Goal: Information Seeking & Learning: Learn about a topic

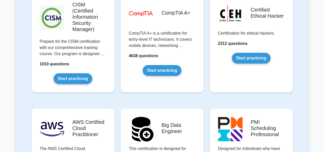
scroll to position [798, 0]
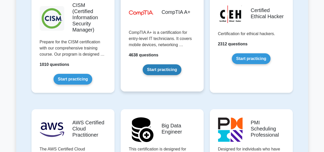
click at [167, 64] on link "Start practicing" at bounding box center [162, 69] width 39 height 11
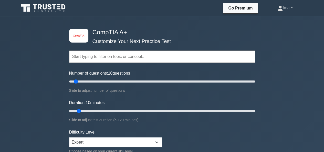
click at [202, 89] on div "Slide to adjust number of questions" at bounding box center [162, 90] width 186 height 6
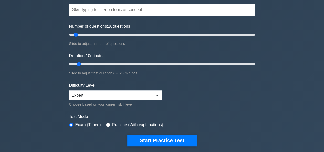
scroll to position [47, 0]
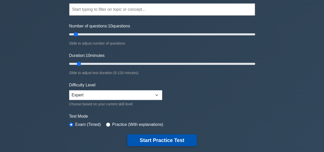
click at [148, 136] on button "Start Practice Test" at bounding box center [161, 140] width 69 height 12
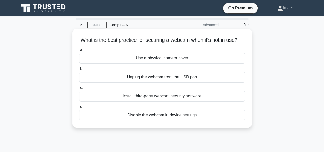
click at [169, 101] on div "Install third-party webcam security software" at bounding box center [162, 96] width 166 height 11
click at [79, 89] on input "c. Install third-party webcam security software" at bounding box center [79, 87] width 0 height 3
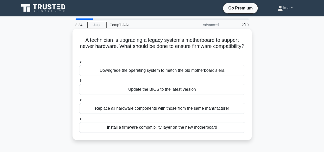
click at [142, 89] on div "Update the BIOS to the latest version" at bounding box center [162, 89] width 166 height 11
click at [79, 83] on input "b. Update the BIOS to the latest version" at bounding box center [79, 80] width 0 height 3
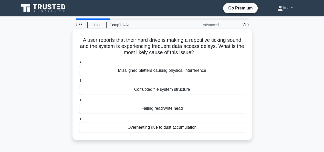
click at [149, 127] on div "Overheating due to dust accumulation" at bounding box center [162, 127] width 166 height 11
click at [79, 121] on input "d. Overheating due to dust accumulation" at bounding box center [79, 118] width 0 height 3
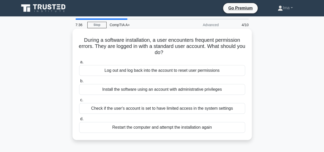
click at [127, 70] on div "Log out and log back into the account to reset user permissions" at bounding box center [162, 70] width 166 height 11
click at [79, 64] on input "a. Log out and log back into the account to reset user permissions" at bounding box center [79, 61] width 0 height 3
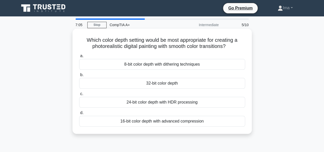
click at [139, 82] on div "32-bit color depth" at bounding box center [162, 83] width 166 height 11
click at [79, 77] on input "b. 32-bit color depth" at bounding box center [79, 74] width 0 height 3
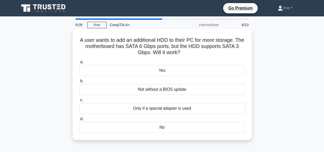
click at [150, 108] on div "Only if a special adapter is used" at bounding box center [162, 108] width 166 height 11
click at [79, 102] on input "c. Only if a special adapter is used" at bounding box center [79, 99] width 0 height 3
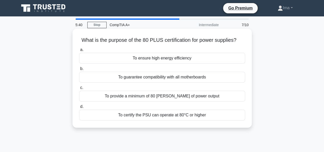
click at [133, 60] on div "To ensure high energy efficiency" at bounding box center [162, 58] width 166 height 11
click at [79, 51] on input "a. To ensure high energy efficiency" at bounding box center [79, 49] width 0 height 3
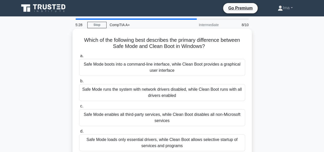
click at [117, 70] on div "Safe Mode boots into a command-line interface, while Clean Boot provides a grap…" at bounding box center [162, 67] width 166 height 17
click at [79, 58] on input "a. Safe Mode boots into a command-line interface, while Clean Boot provides a g…" at bounding box center [79, 55] width 0 height 3
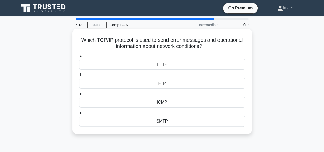
click at [115, 63] on div "HTTP" at bounding box center [162, 64] width 166 height 11
click at [79, 58] on input "a. HTTP" at bounding box center [79, 55] width 0 height 3
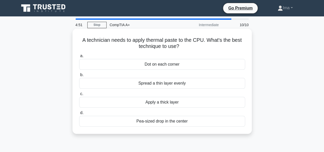
click at [123, 65] on div "Dot on each corner" at bounding box center [162, 64] width 166 height 11
click at [79, 58] on input "a. Dot on each corner" at bounding box center [79, 55] width 0 height 3
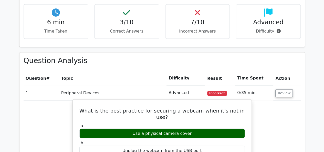
scroll to position [373, 0]
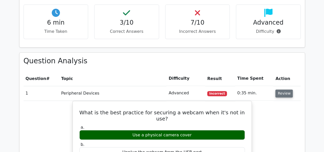
click at [283, 89] on button "Review" at bounding box center [283, 93] width 17 height 8
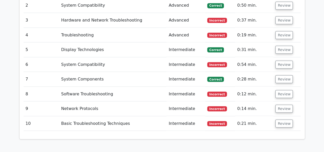
scroll to position [476, 0]
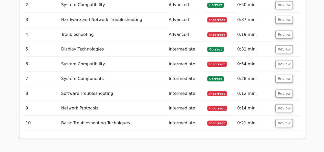
click at [283, 89] on button "Review" at bounding box center [283, 93] width 17 height 8
